Goal: Understand process/instructions: Learn how to perform a task or action

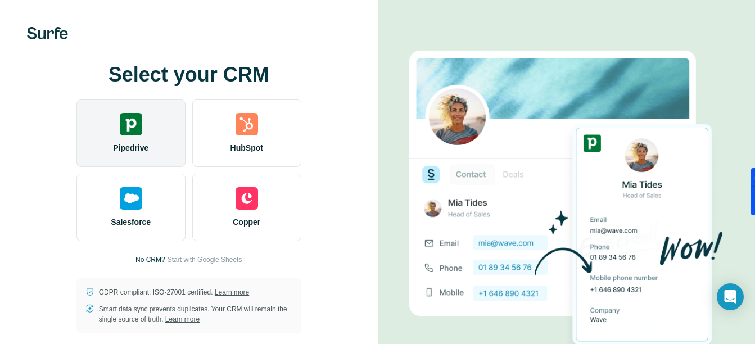
click at [150, 125] on div "Pipedrive" at bounding box center [130, 132] width 109 height 67
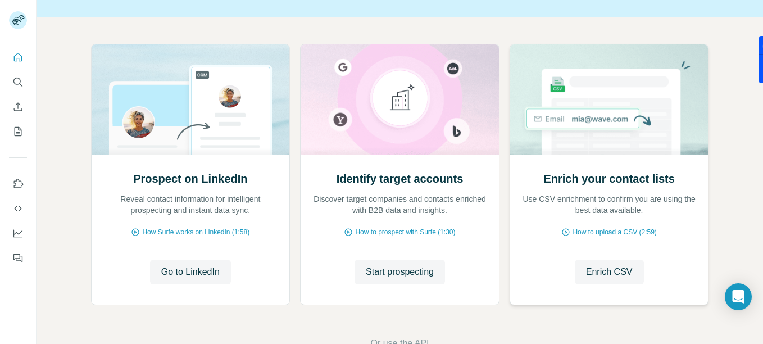
scroll to position [96, 0]
